Goal: Check status: Check status

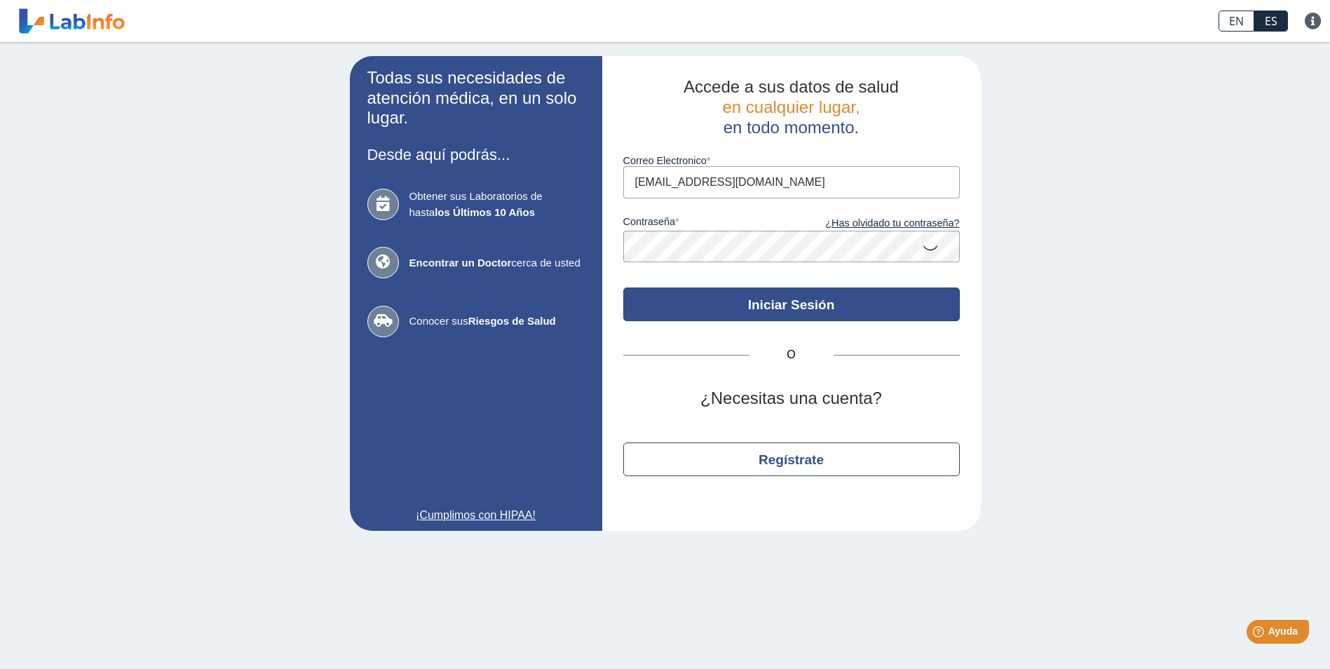
click at [818, 301] on button "Iniciar Sesión" at bounding box center [791, 304] width 337 height 34
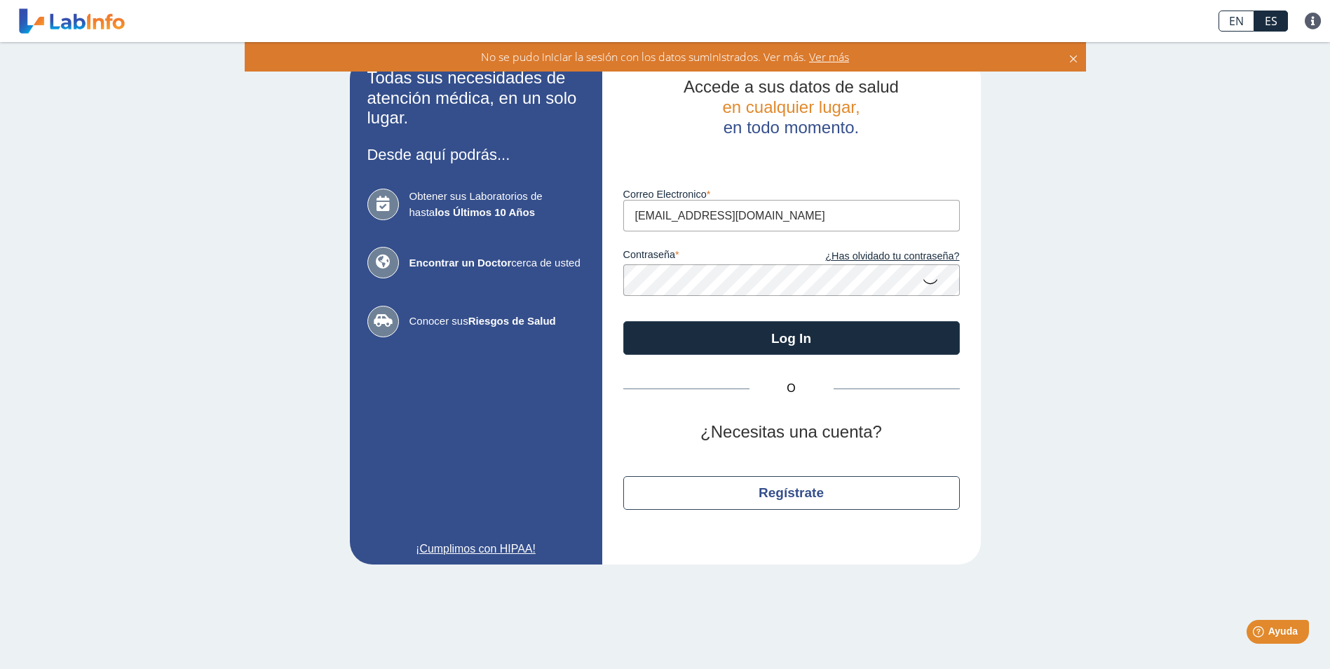
click at [928, 280] on icon at bounding box center [930, 280] width 17 height 27
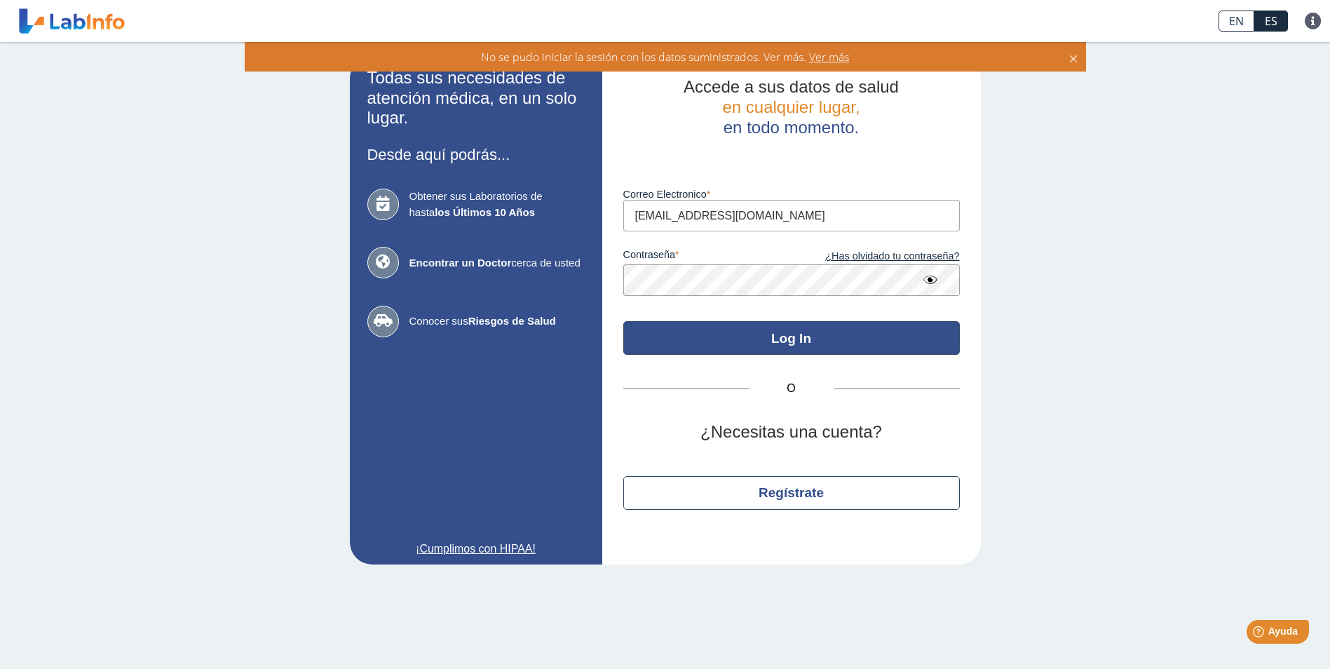
click at [794, 338] on button "Log In" at bounding box center [791, 338] width 337 height 34
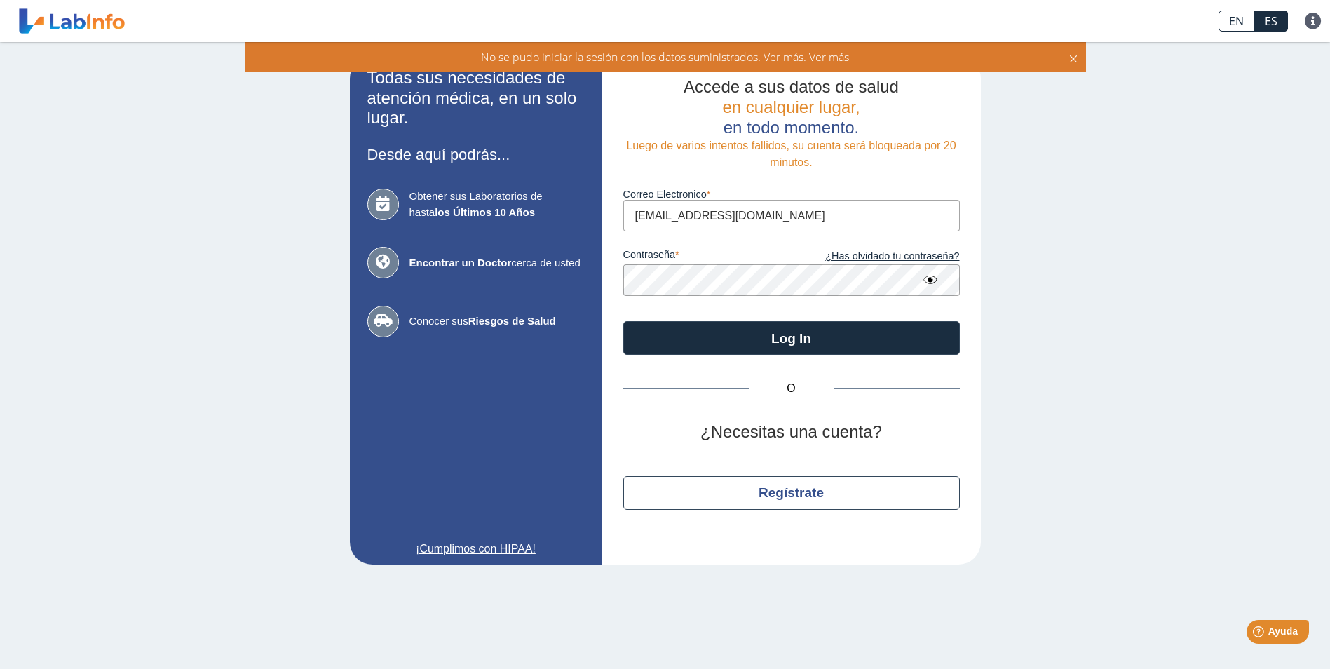
type input "[EMAIL_ADDRESS][DOMAIN_NAME]"
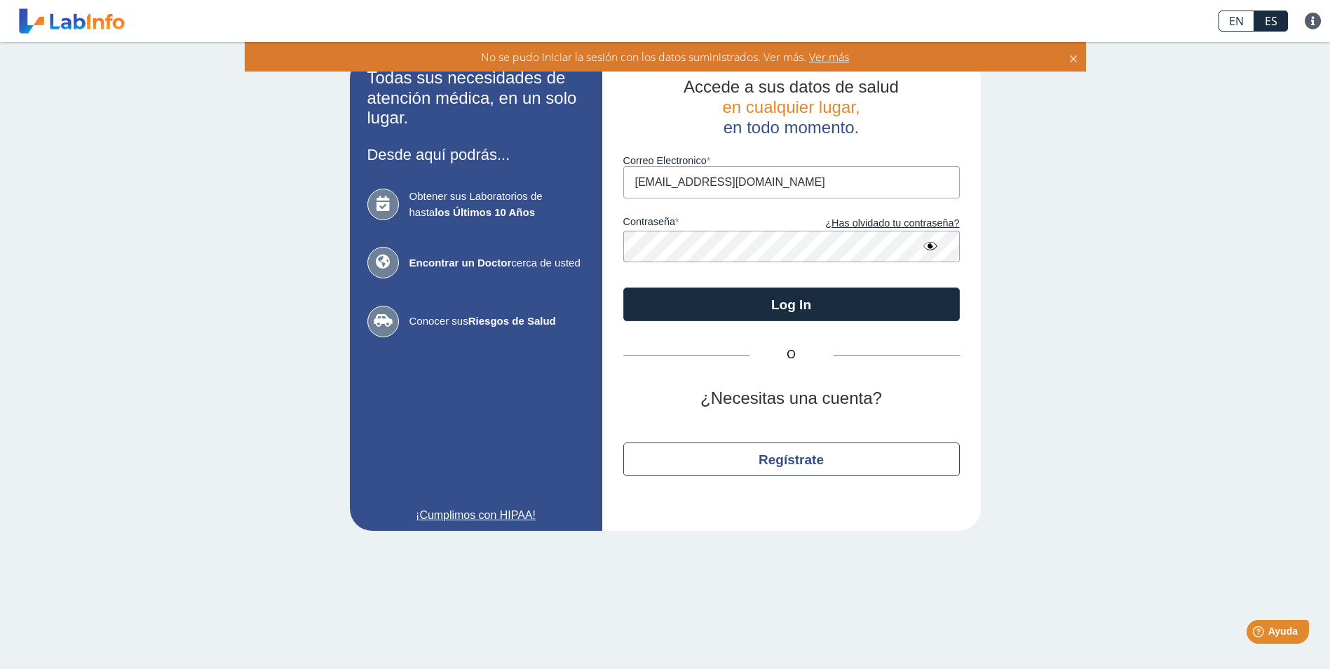
click at [1043, 334] on div "Todas sus necesidades de atención médica, en un solo lugar. Desde aquí podrás..…" at bounding box center [665, 293] width 1330 height 503
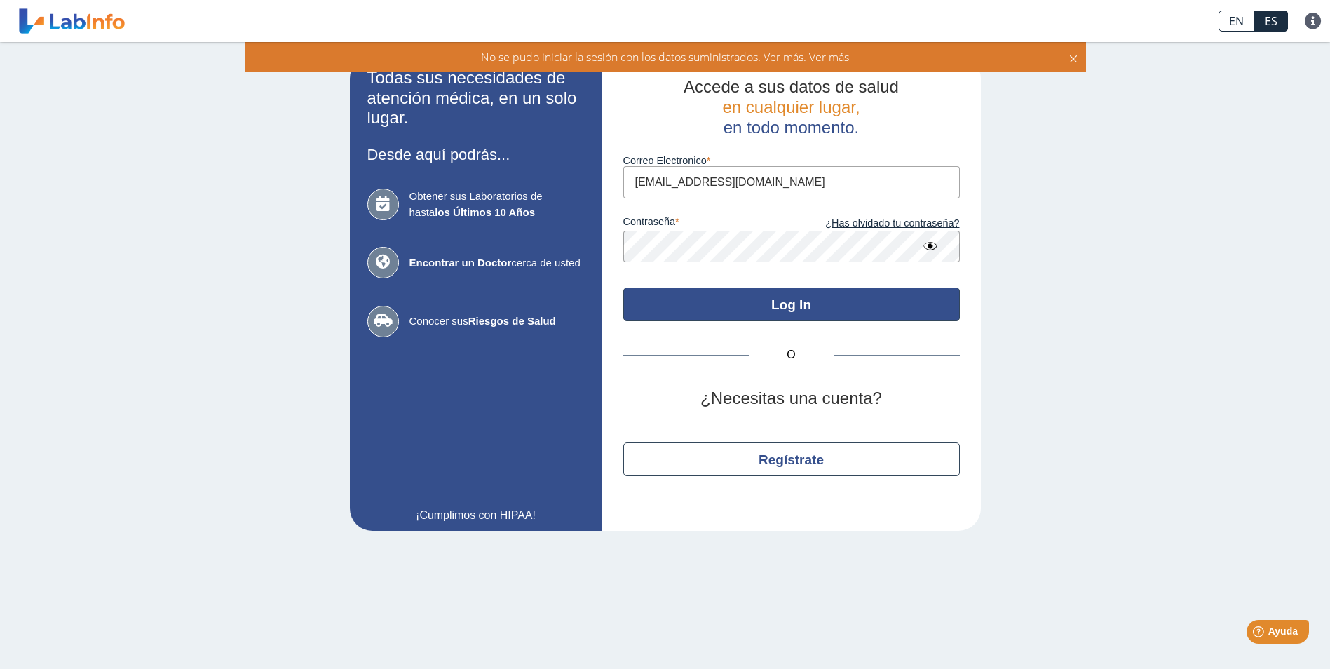
click at [818, 304] on button "Log In" at bounding box center [791, 304] width 337 height 34
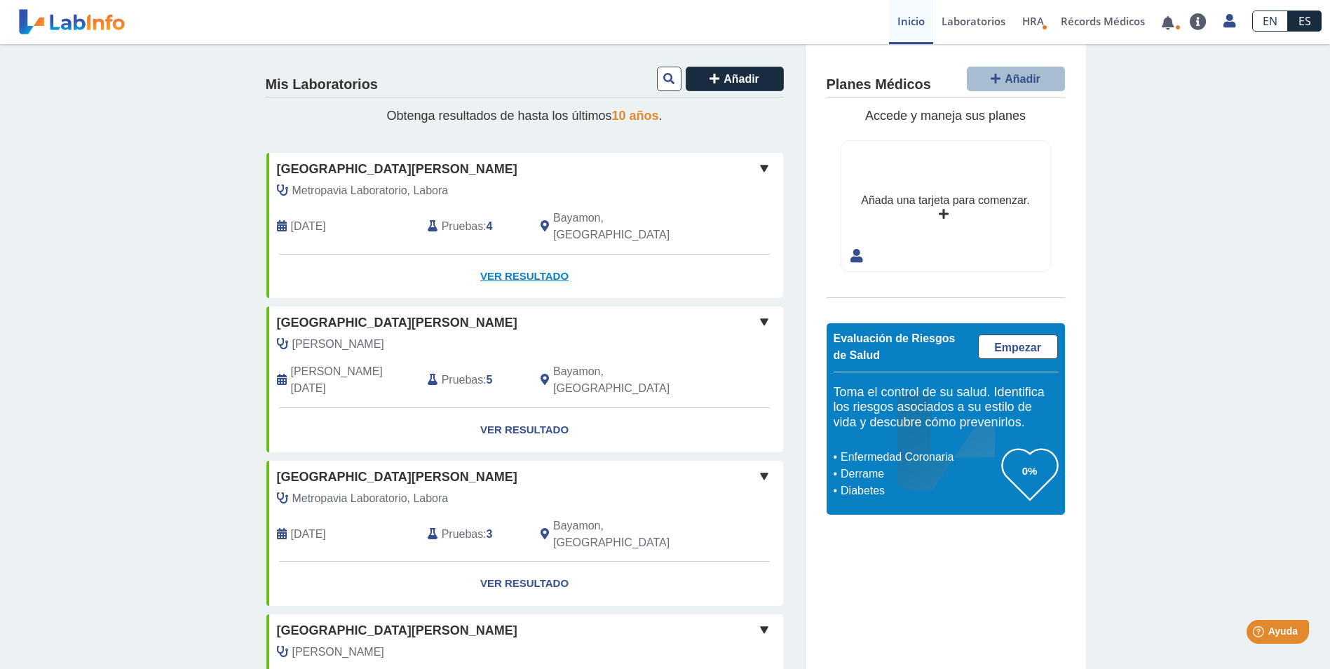
click at [529, 255] on link "Ver Resultado" at bounding box center [524, 277] width 517 height 44
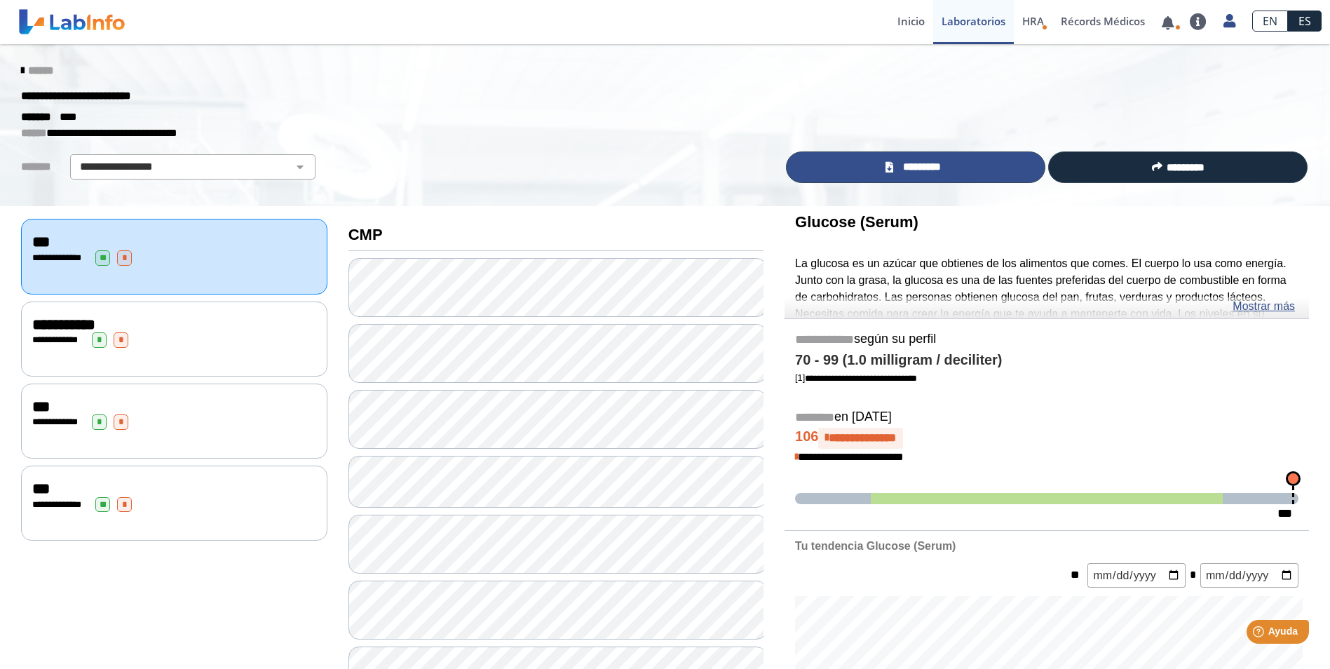
click at [888, 167] on icon at bounding box center [890, 167] width 8 height 11
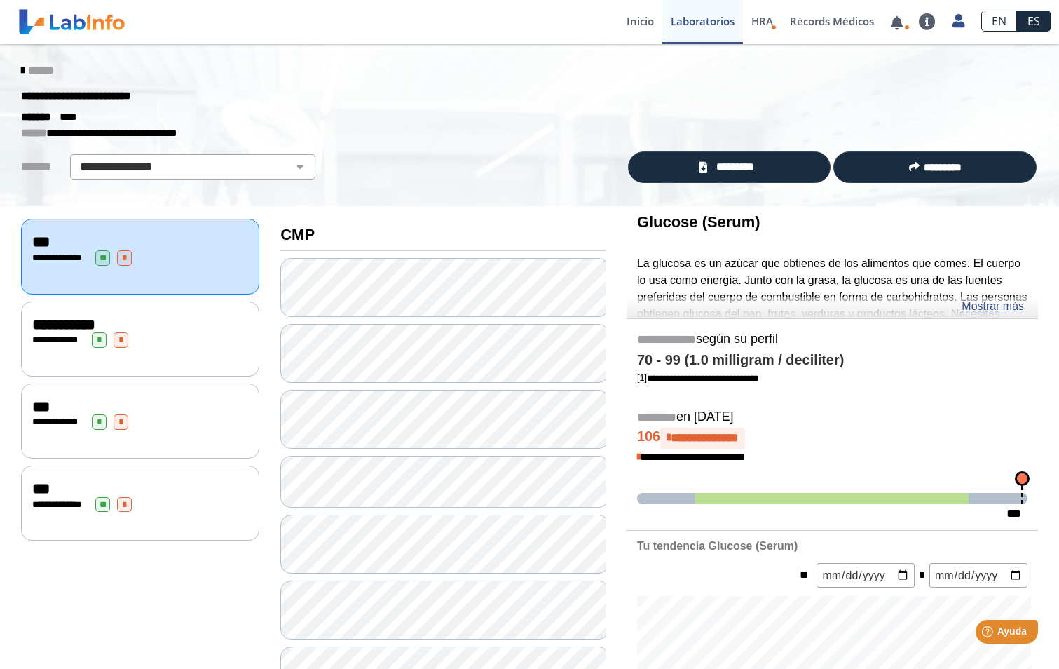
click at [22, 70] on link "******" at bounding box center [37, 70] width 32 height 11
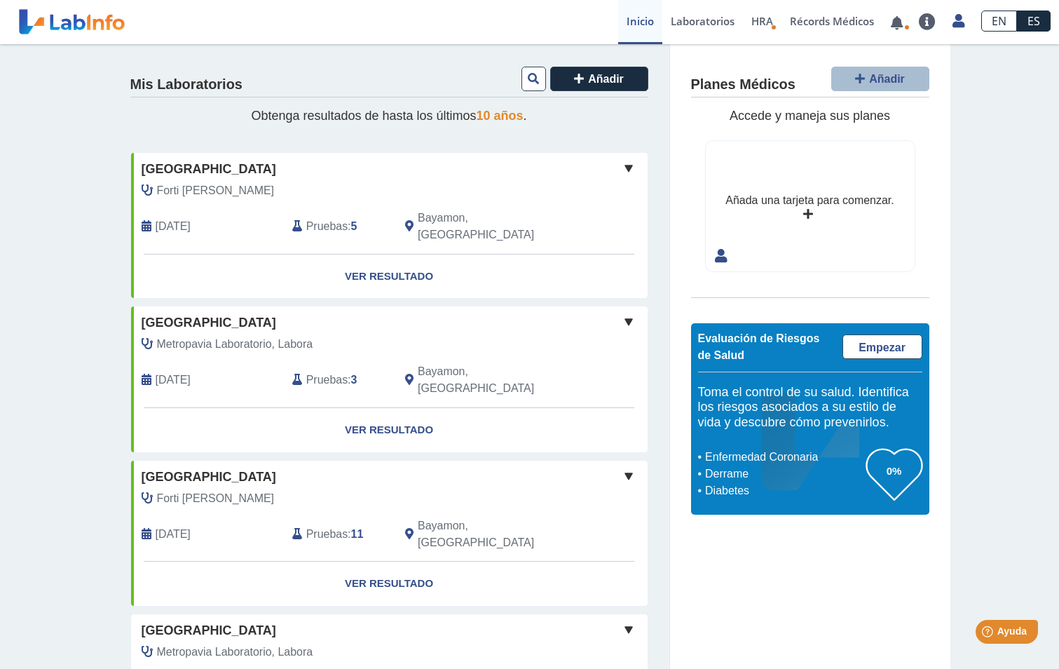
click at [640, 24] on link "Inicio" at bounding box center [640, 22] width 44 height 44
click at [695, 22] on link "Laboratorios" at bounding box center [703, 22] width 81 height 44
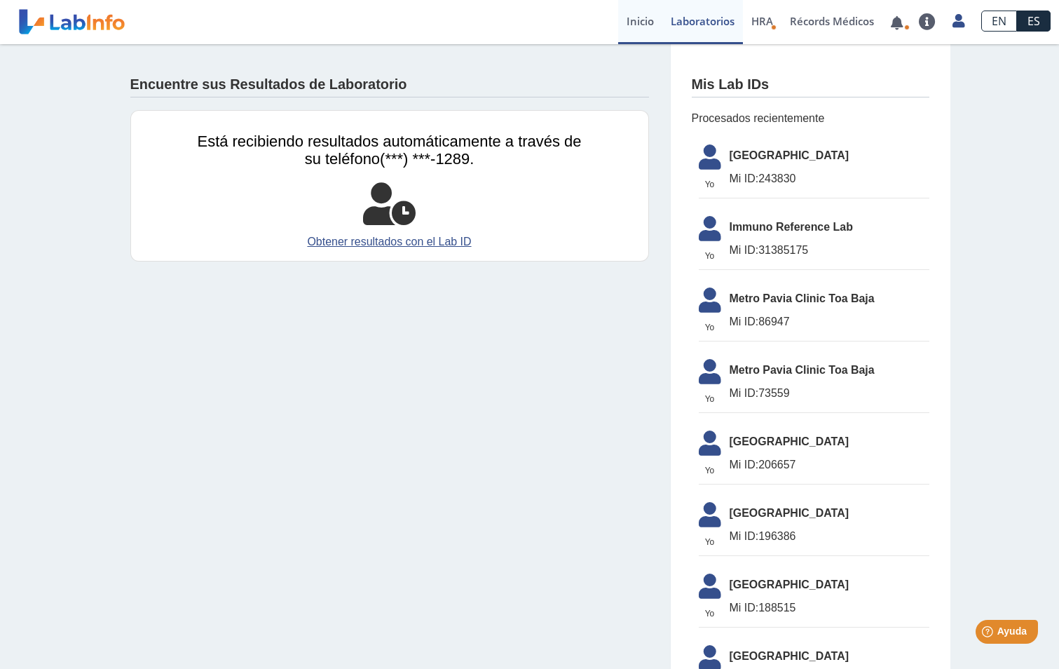
click at [625, 27] on link "Inicio" at bounding box center [640, 22] width 44 height 44
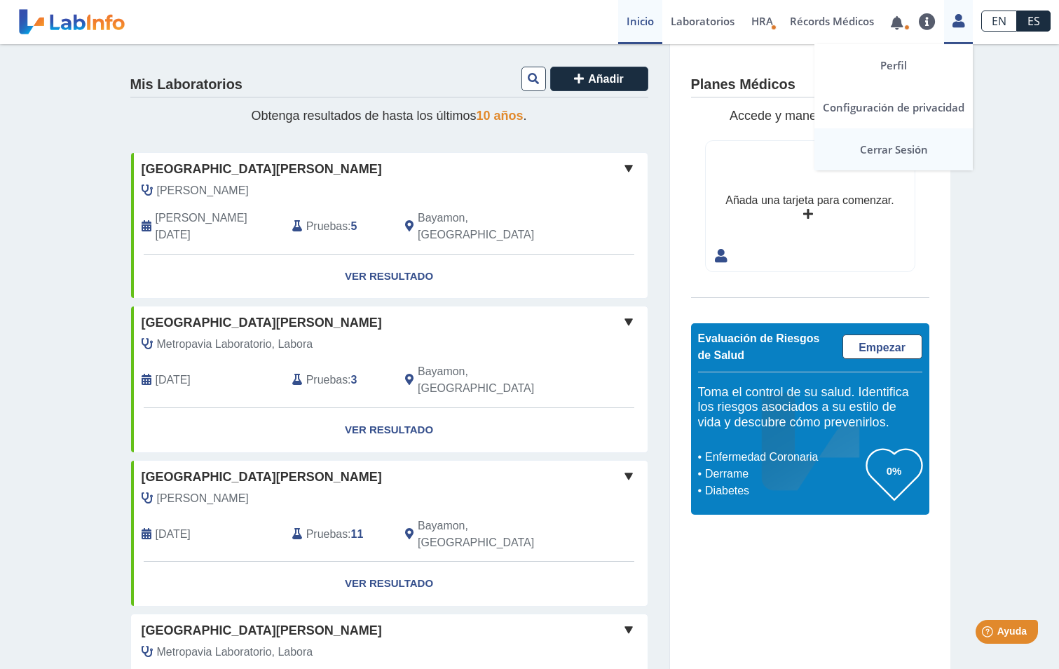
click at [915, 154] on link "Cerrar Sesión" at bounding box center [894, 149] width 158 height 42
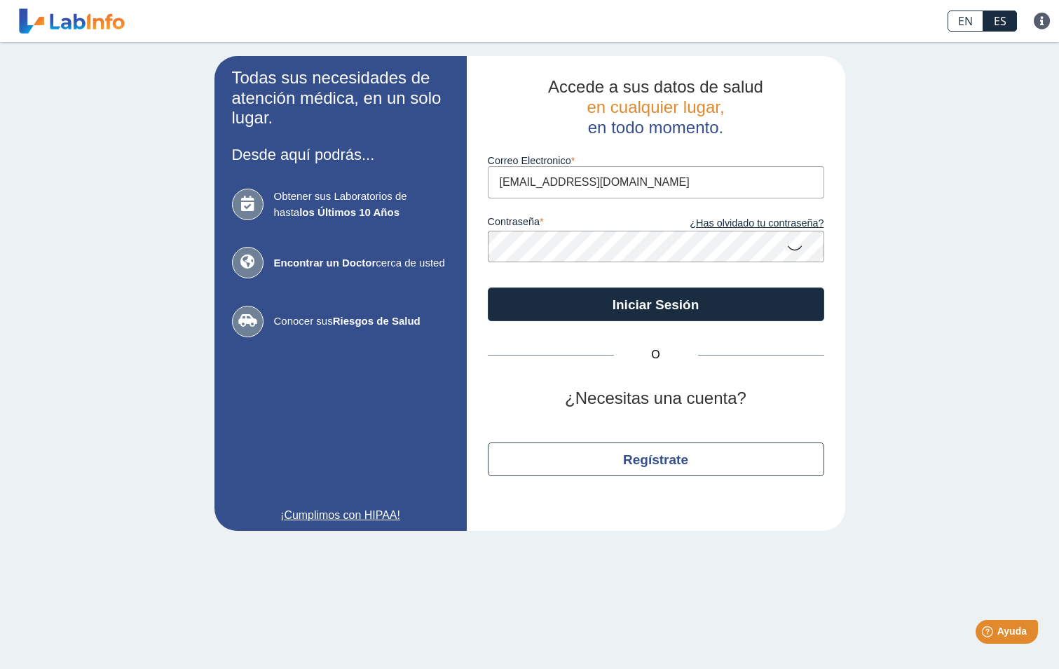
drag, startPoint x: 669, startPoint y: 184, endPoint x: 693, endPoint y: 189, distance: 25.0
click at [693, 189] on input "sanchezmanuel39@yahoo.com" at bounding box center [656, 182] width 337 height 32
type input "mickyortiz13@yahoo.com"
click at [795, 254] on icon at bounding box center [795, 246] width 17 height 27
click at [937, 333] on div "Todas sus necesidades de atención médica, en un solo lugar. Desde aquí podrás..…" at bounding box center [529, 293] width 1059 height 503
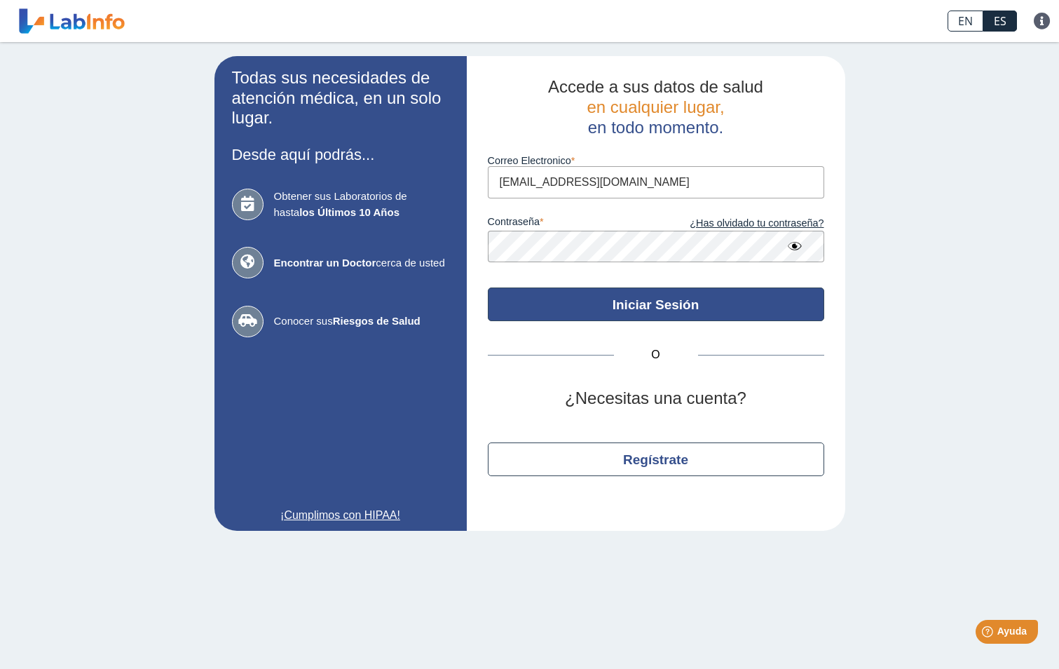
click at [721, 313] on button "Iniciar Sesión" at bounding box center [656, 304] width 337 height 34
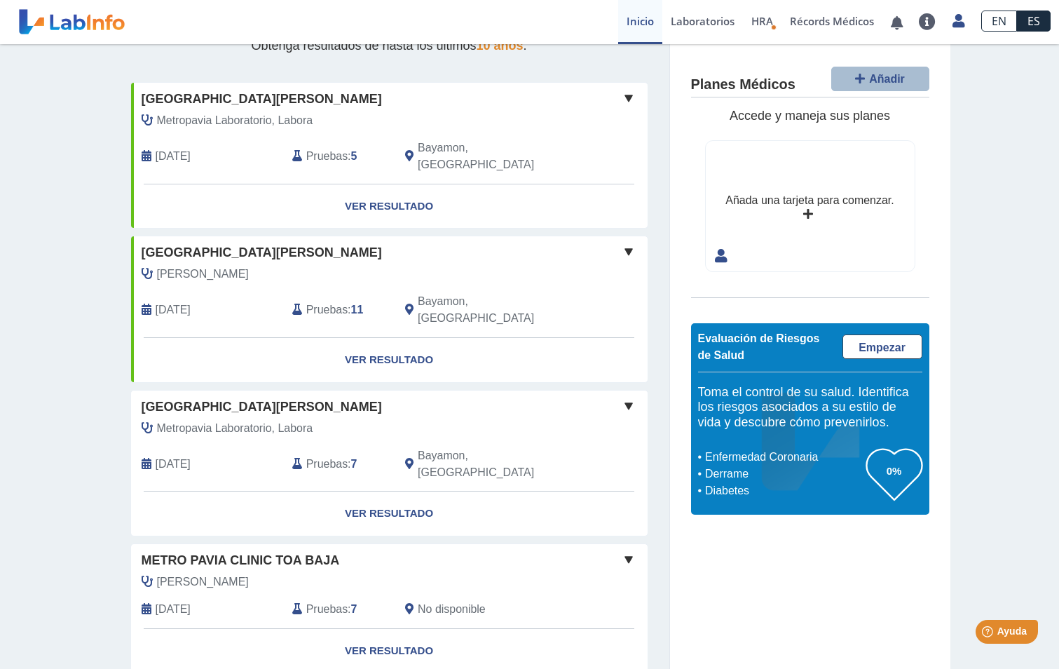
scroll to position [140, 0]
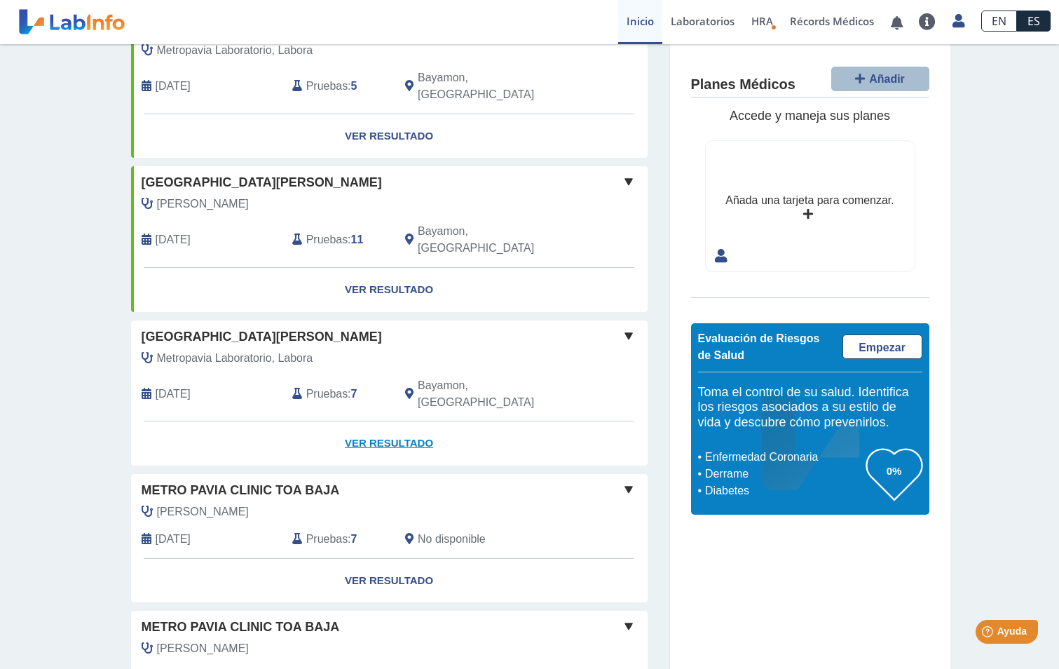
click at [391, 421] on link "Ver Resultado" at bounding box center [389, 443] width 517 height 44
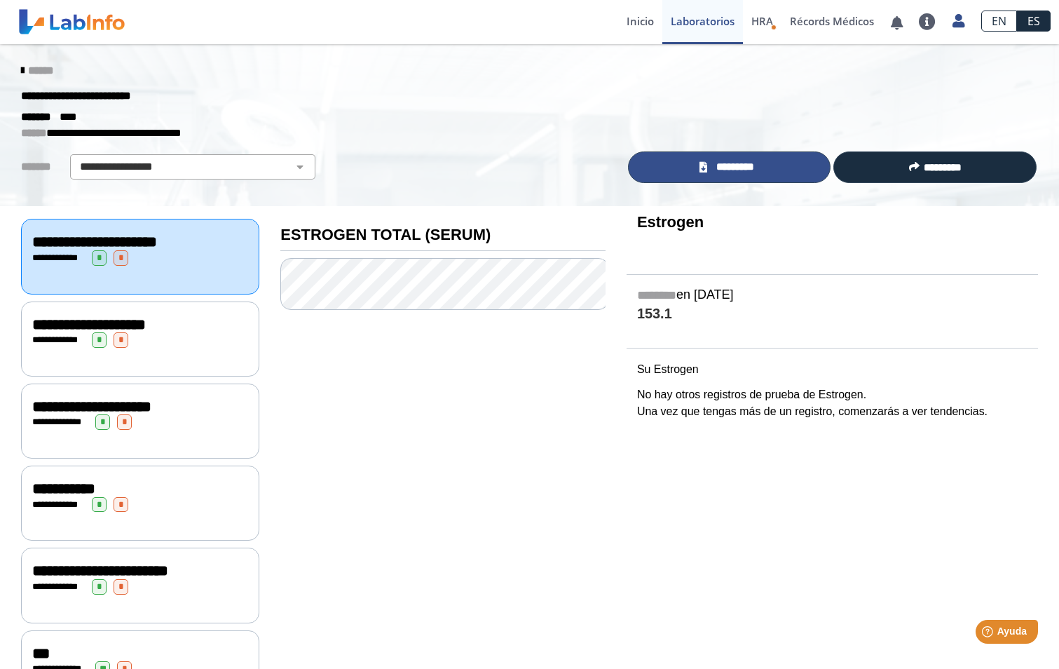
click at [724, 162] on span "*********" at bounding box center [736, 167] width 48 height 16
